Goal: Find specific page/section: Find specific page/section

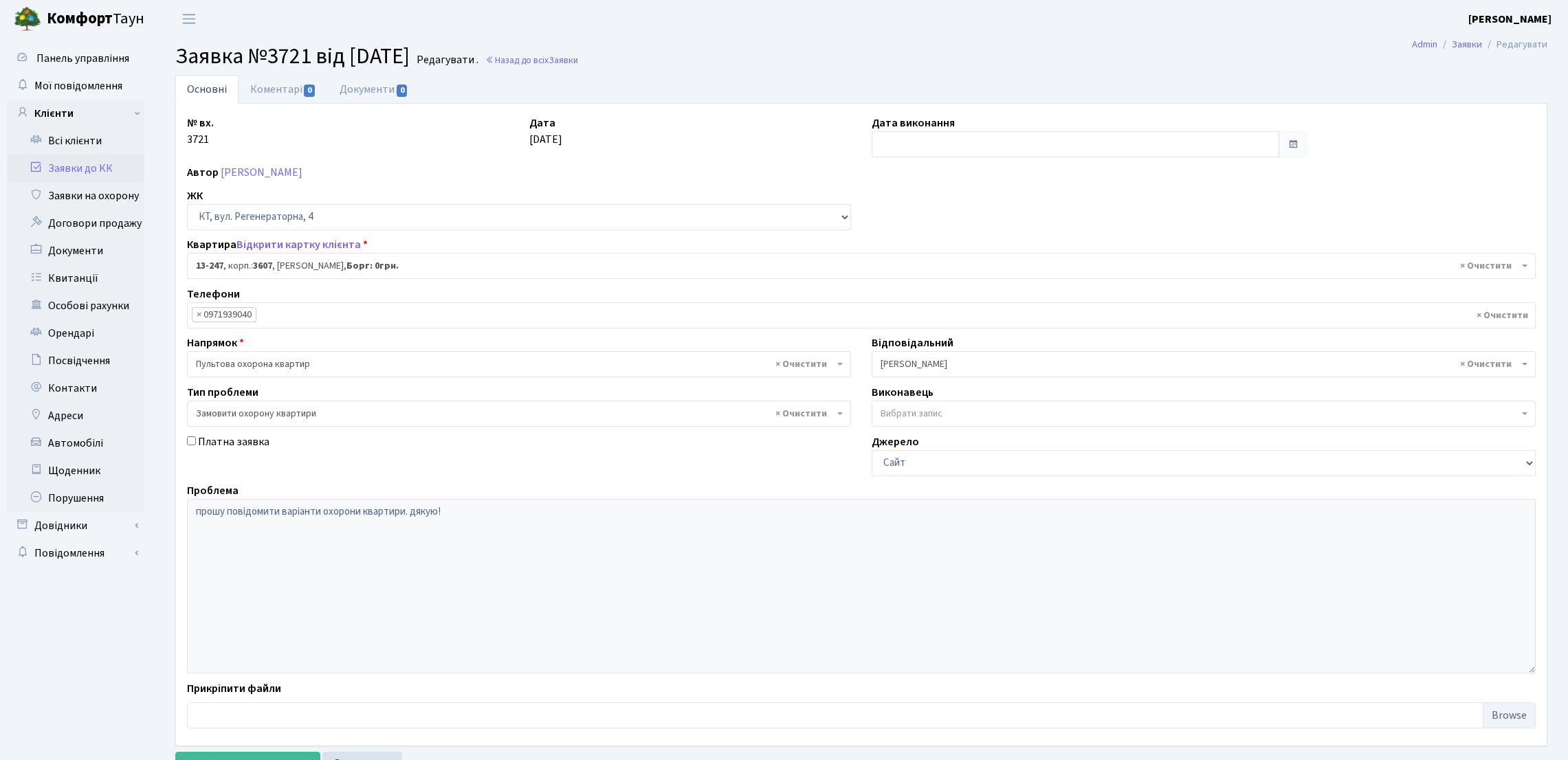
select select "7893"
select select "47"
click at [74, 273] on link "Квитанції" at bounding box center [76, 279] width 138 height 28
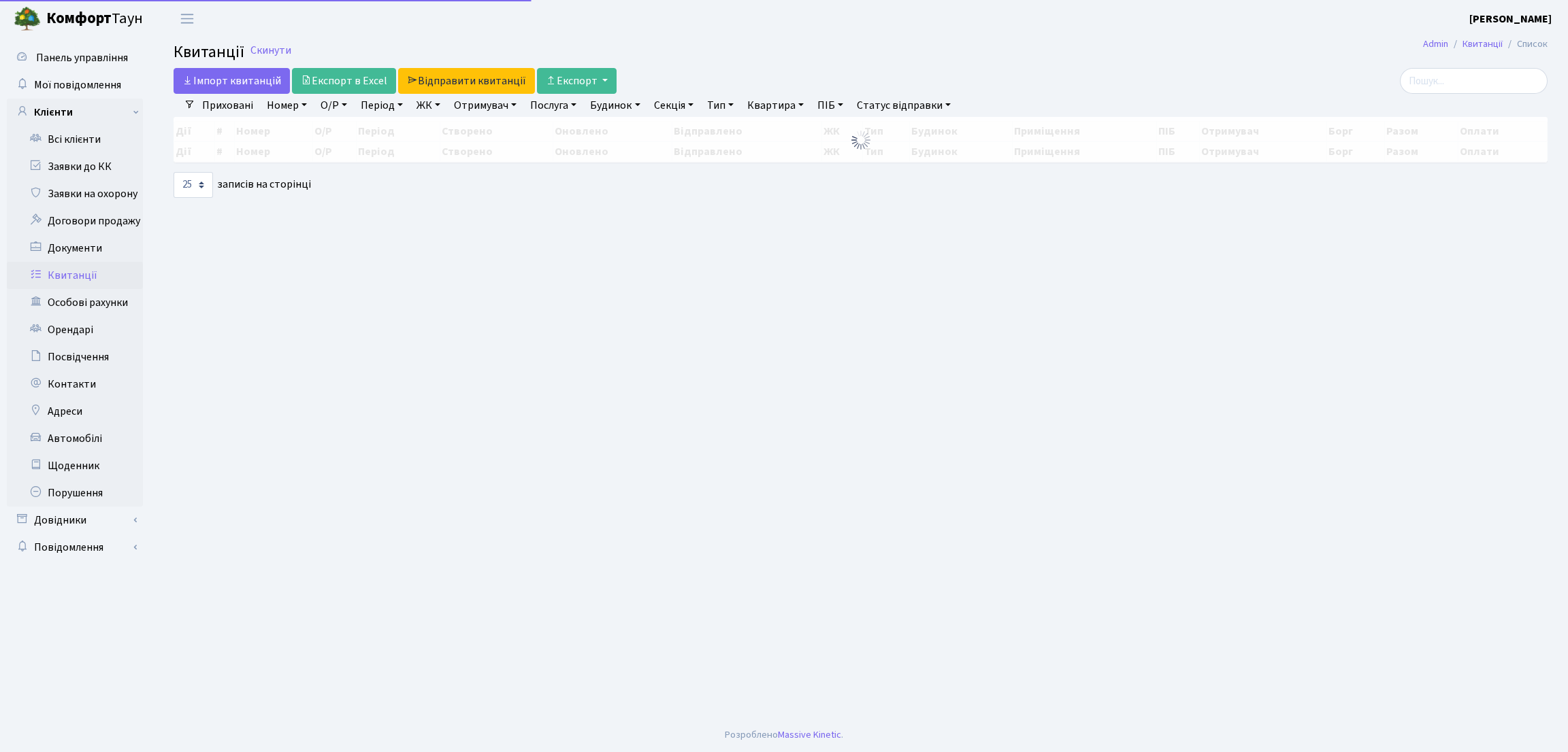
select select "25"
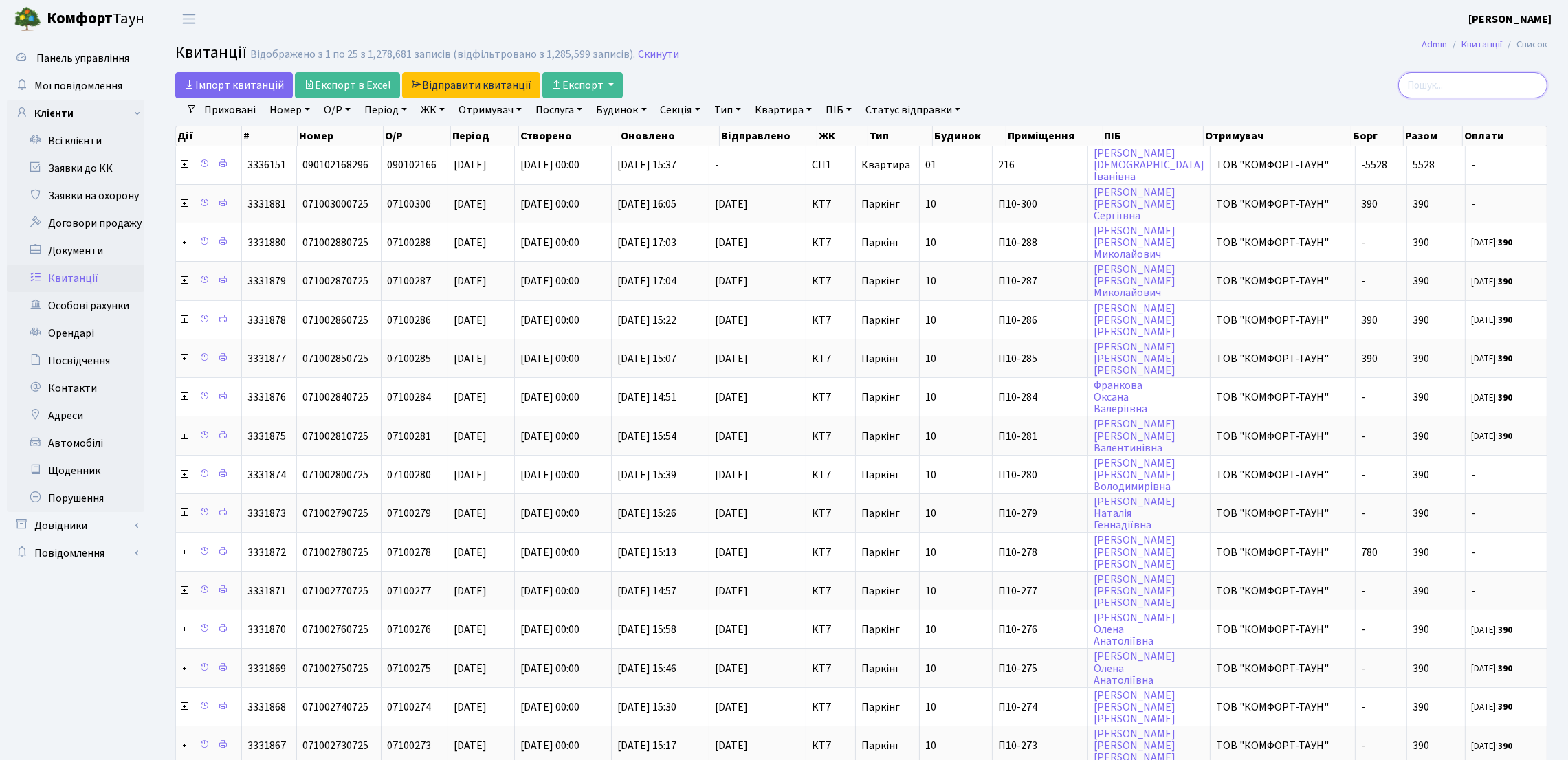
click at [1440, 87] on input "search" at bounding box center [1472, 85] width 149 height 26
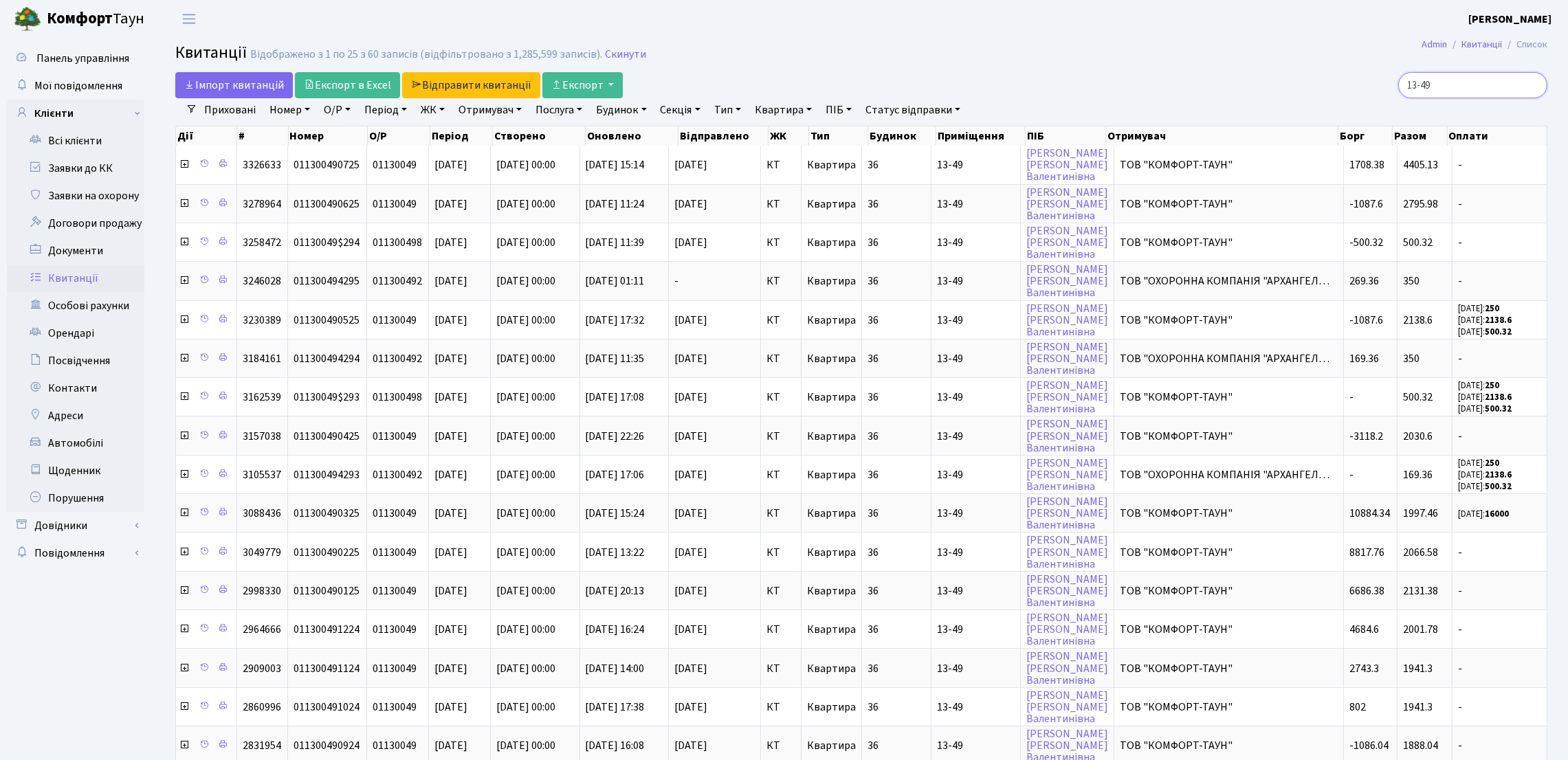
drag, startPoint x: 1454, startPoint y: 96, endPoint x: 1354, endPoint y: 80, distance: 101.3
click at [1354, 80] on div "13-49" at bounding box center [1325, 85] width 443 height 26
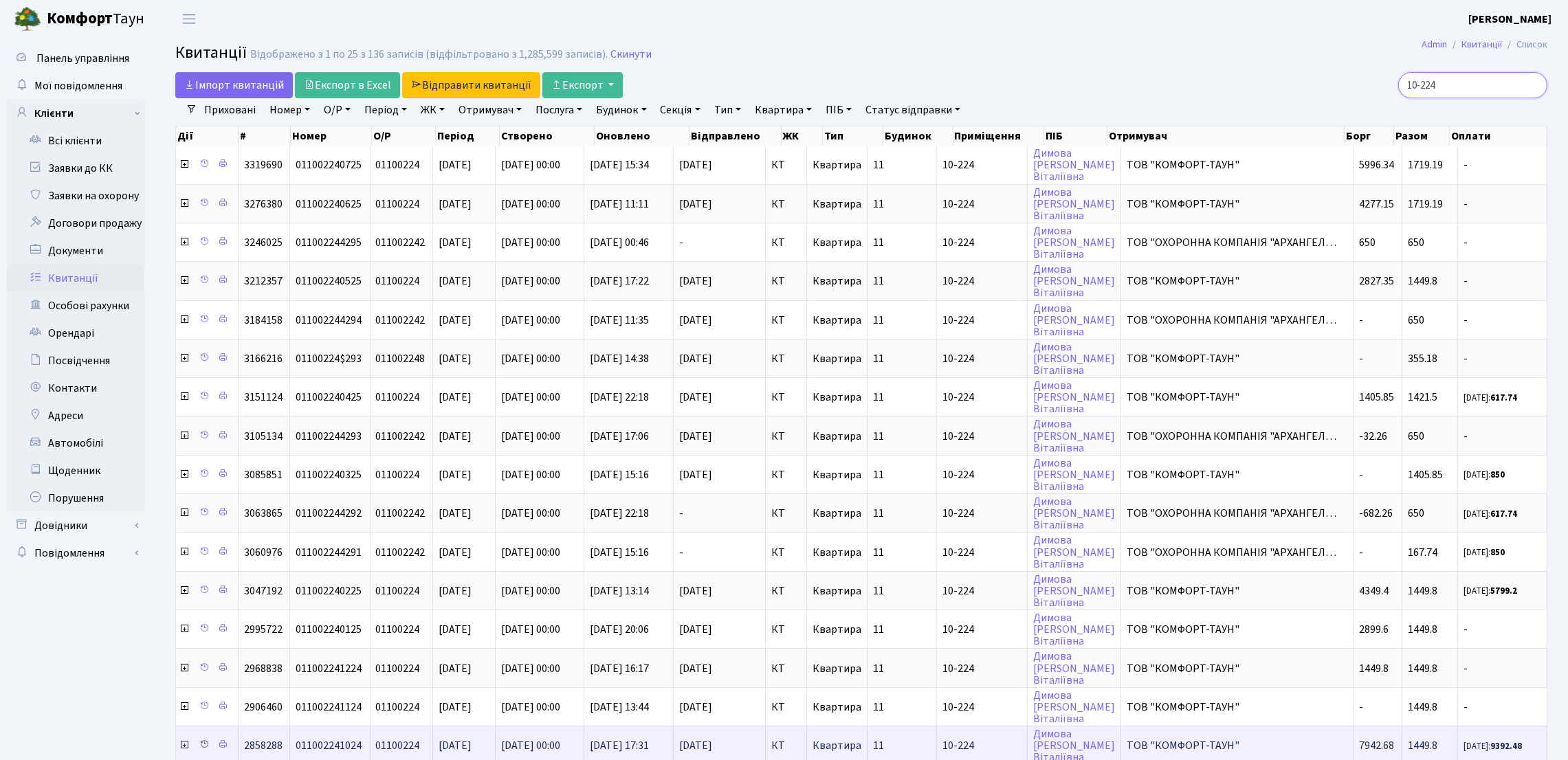
type input "10-224"
